Goal: Task Accomplishment & Management: Manage account settings

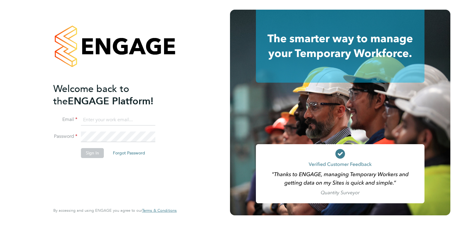
type input "[PERSON_NAME][EMAIL_ADDRESS][PERSON_NAME][DOMAIN_NAME]"
click at [90, 154] on button "Sign In" at bounding box center [92, 153] width 23 height 10
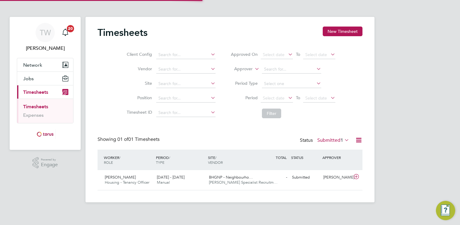
scroll to position [15, 52]
click at [336, 177] on div "Tricia Walker" at bounding box center [336, 177] width 31 height 10
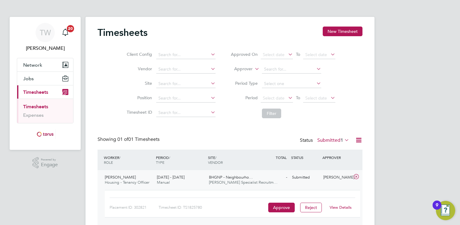
click at [334, 207] on link "View Details" at bounding box center [341, 206] width 22 height 5
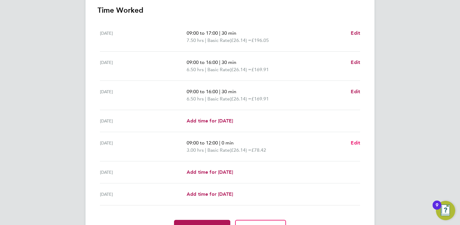
scroll to position [151, 0]
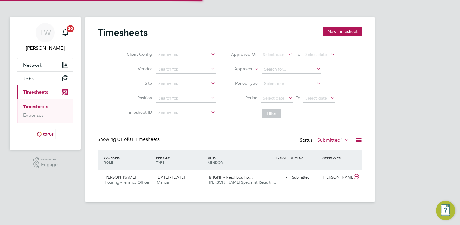
scroll to position [15, 52]
click at [239, 179] on span "BHGNP - Neighbourho…" at bounding box center [231, 176] width 44 height 5
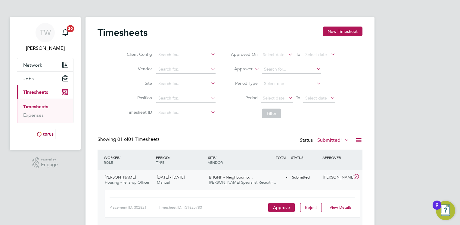
click at [337, 207] on link "View Details" at bounding box center [341, 206] width 22 height 5
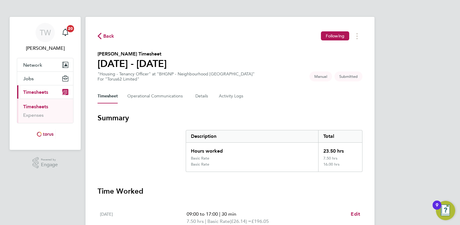
click at [458, 67] on div "TW [PERSON_NAME] Notifications 20 Applications: Network Sites Jobs Placements C…" at bounding box center [230, 219] width 460 height 439
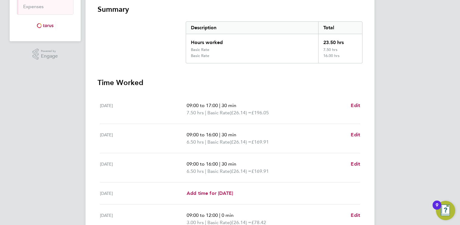
scroll to position [120, 0]
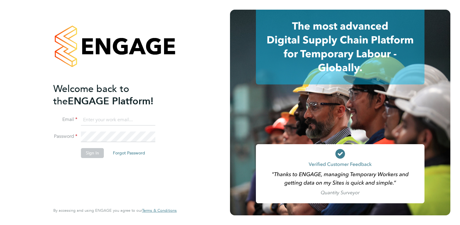
type input "tricia.walker@torus.co.uk"
click at [98, 152] on button "Sign In" at bounding box center [92, 153] width 23 height 10
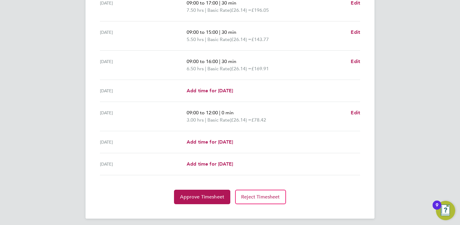
scroll to position [213, 0]
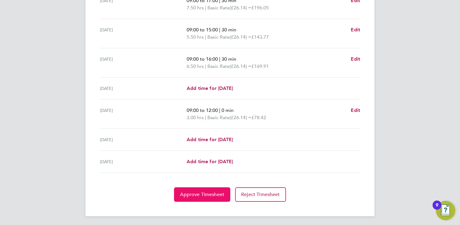
click at [205, 190] on button "Approve Timesheet" at bounding box center [202, 194] width 56 height 14
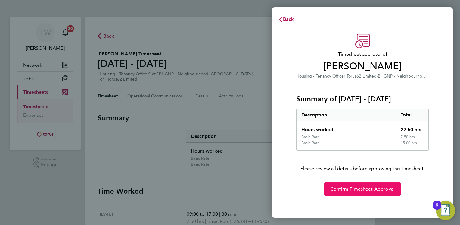
click at [346, 190] on span "Confirm Timesheet Approval" at bounding box center [362, 189] width 64 height 6
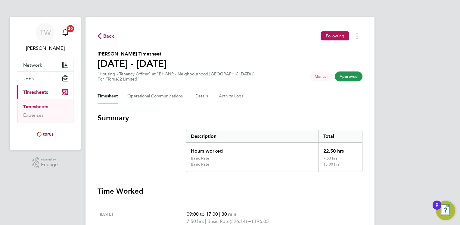
scroll to position [60, 0]
